Goal: Information Seeking & Learning: Check status

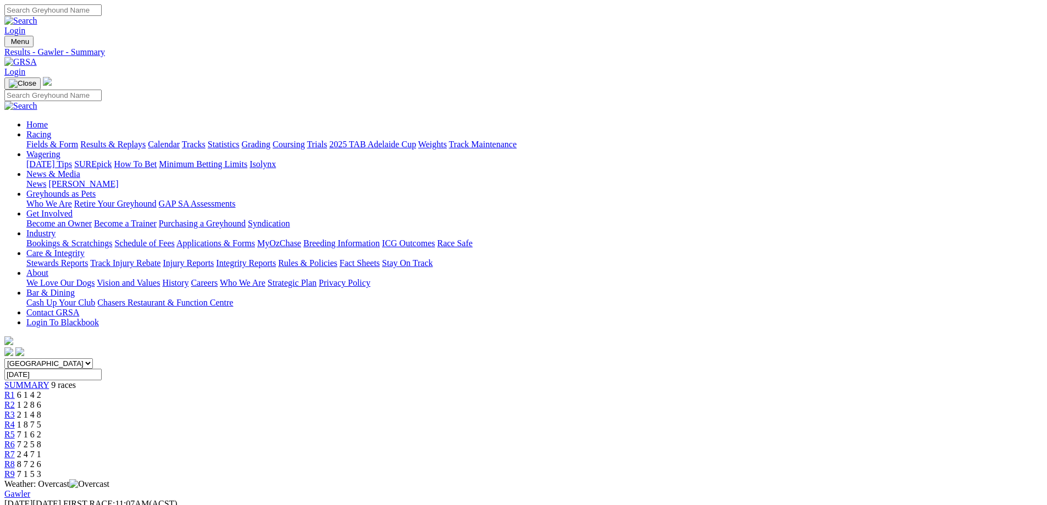
click at [78, 140] on link "Fields & Form" at bounding box center [52, 144] width 52 height 9
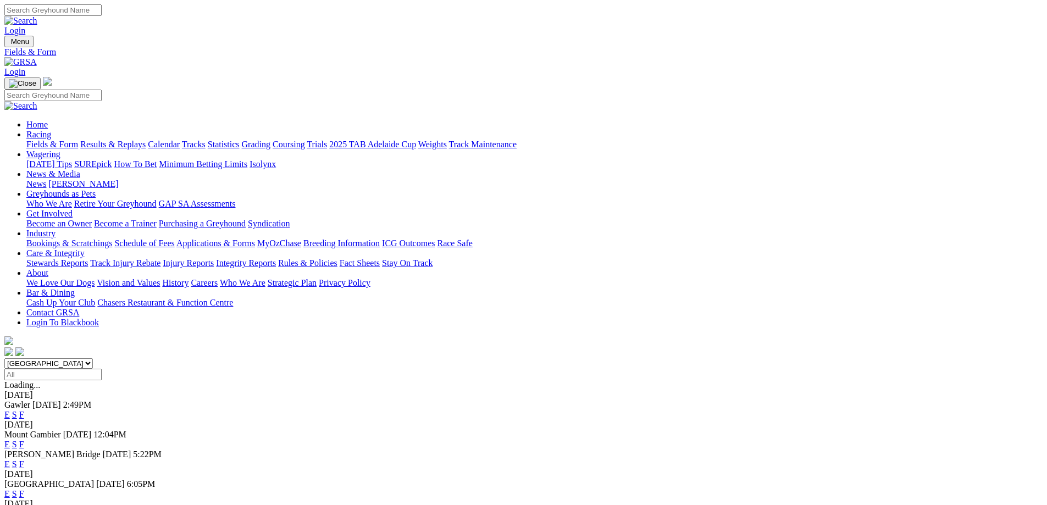
click at [24, 410] on link "F" at bounding box center [21, 414] width 5 height 9
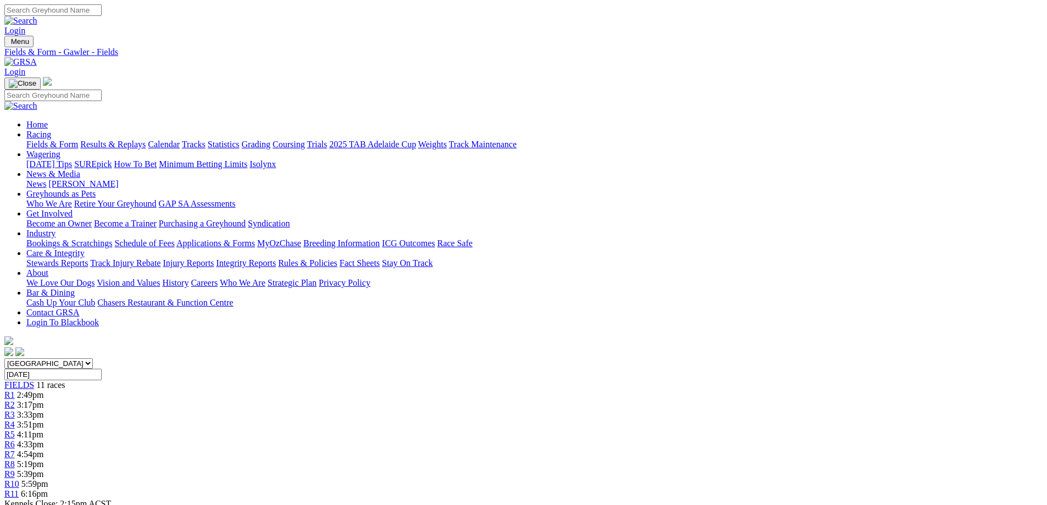
click at [146, 140] on link "Results & Replays" at bounding box center [112, 144] width 65 height 9
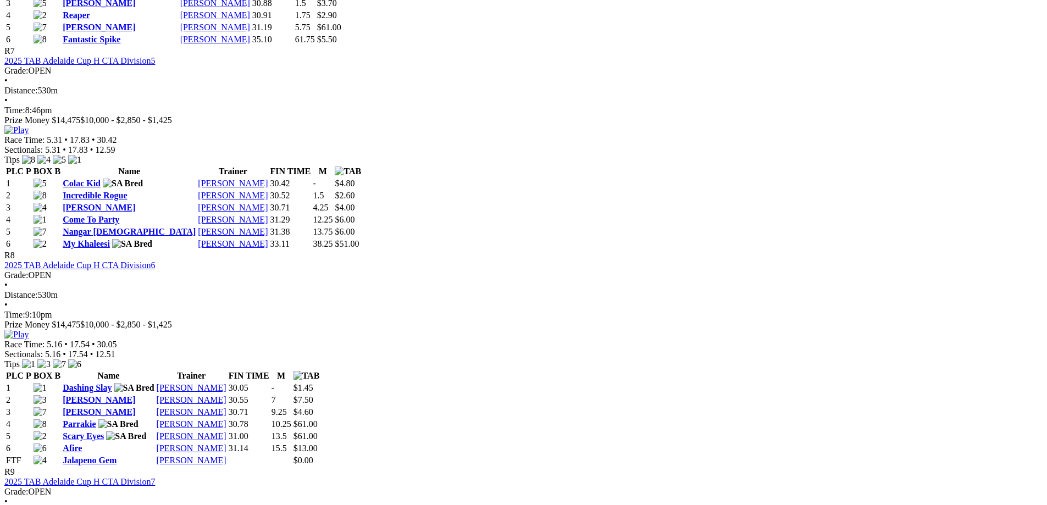
scroll to position [1760, 0]
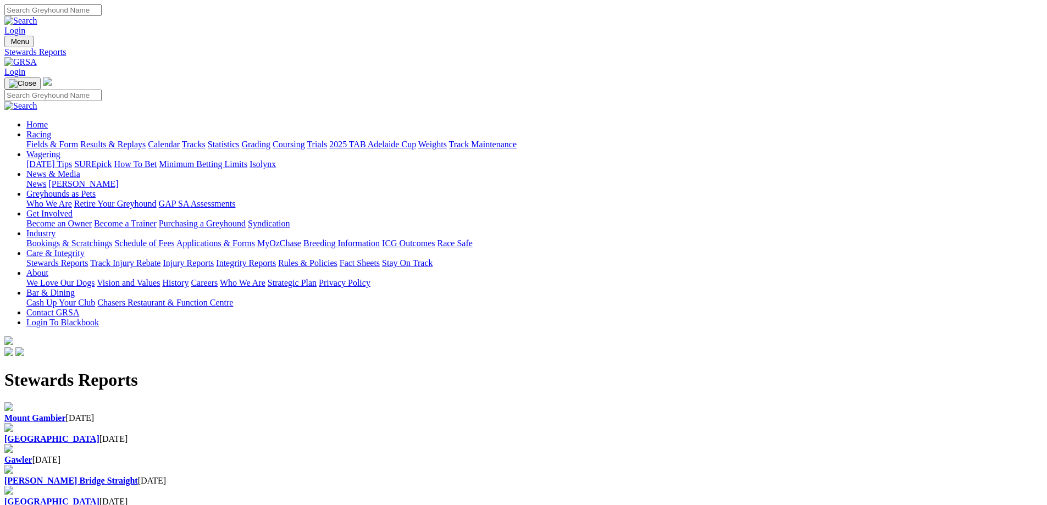
click at [100, 434] on b "[GEOGRAPHIC_DATA]" at bounding box center [51, 438] width 95 height 9
